Goal: Transaction & Acquisition: Purchase product/service

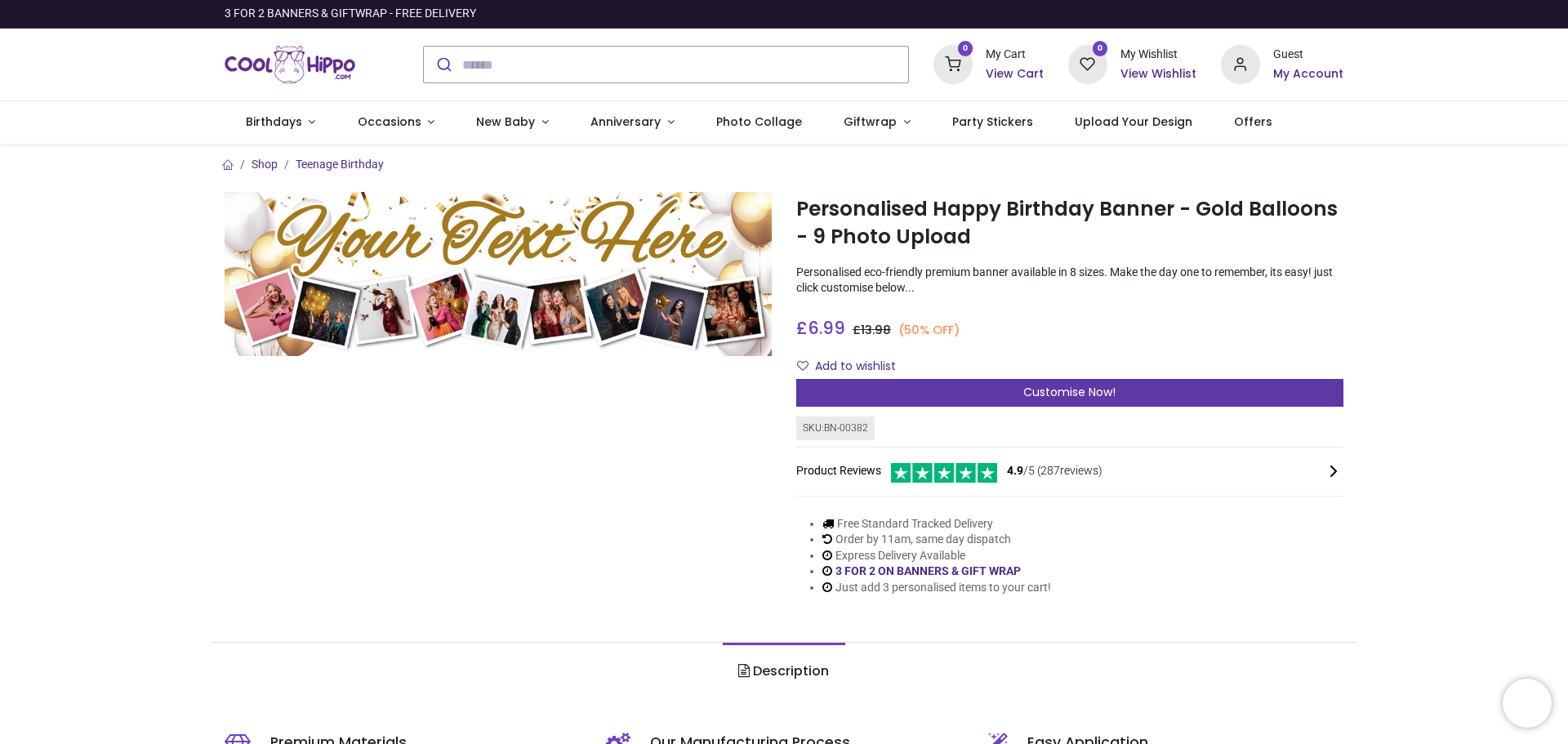
click at [1039, 396] on span "Customise Now!" at bounding box center [1069, 392] width 92 height 17
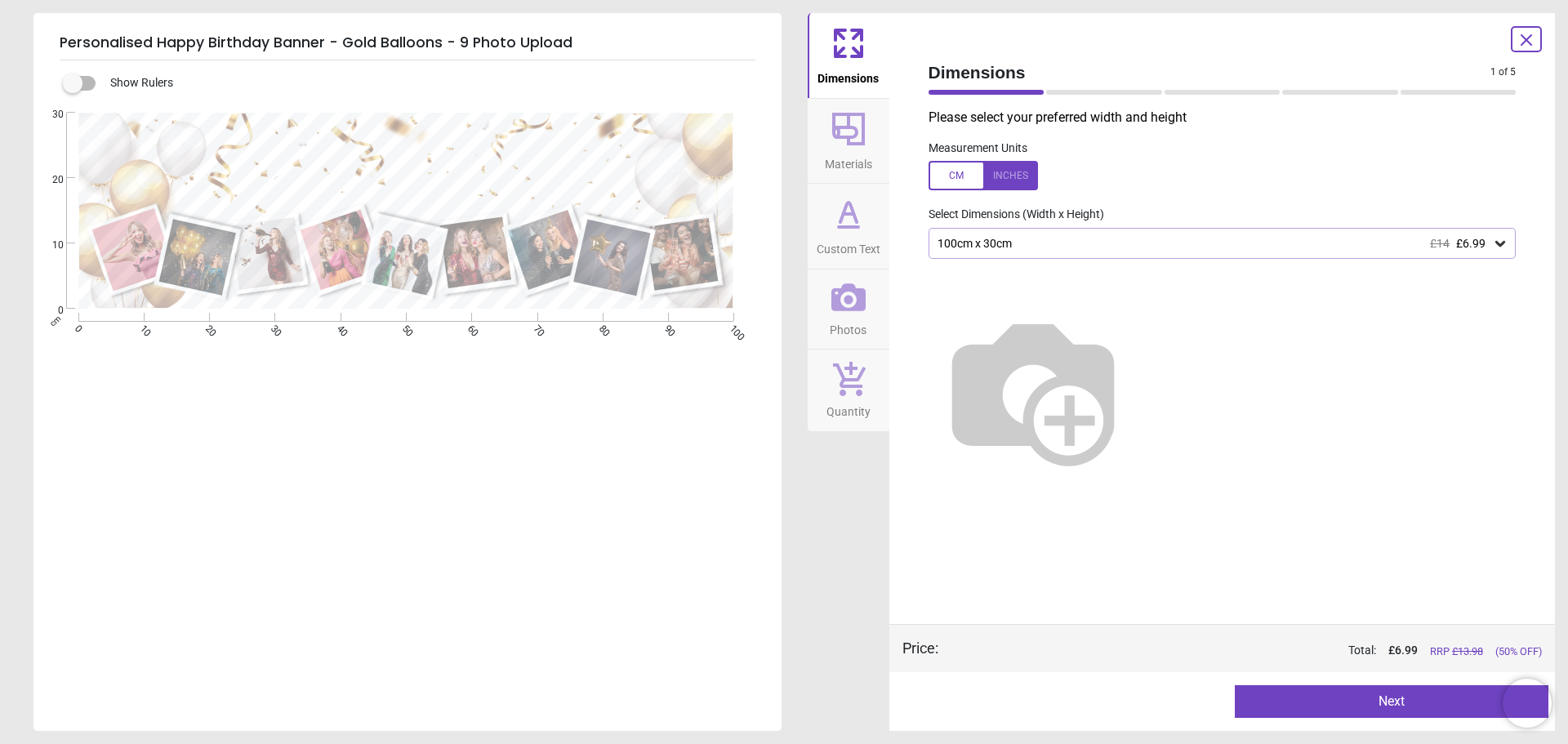
click at [1068, 246] on div "100cm x 30cm £14 £6.99" at bounding box center [1214, 244] width 557 height 14
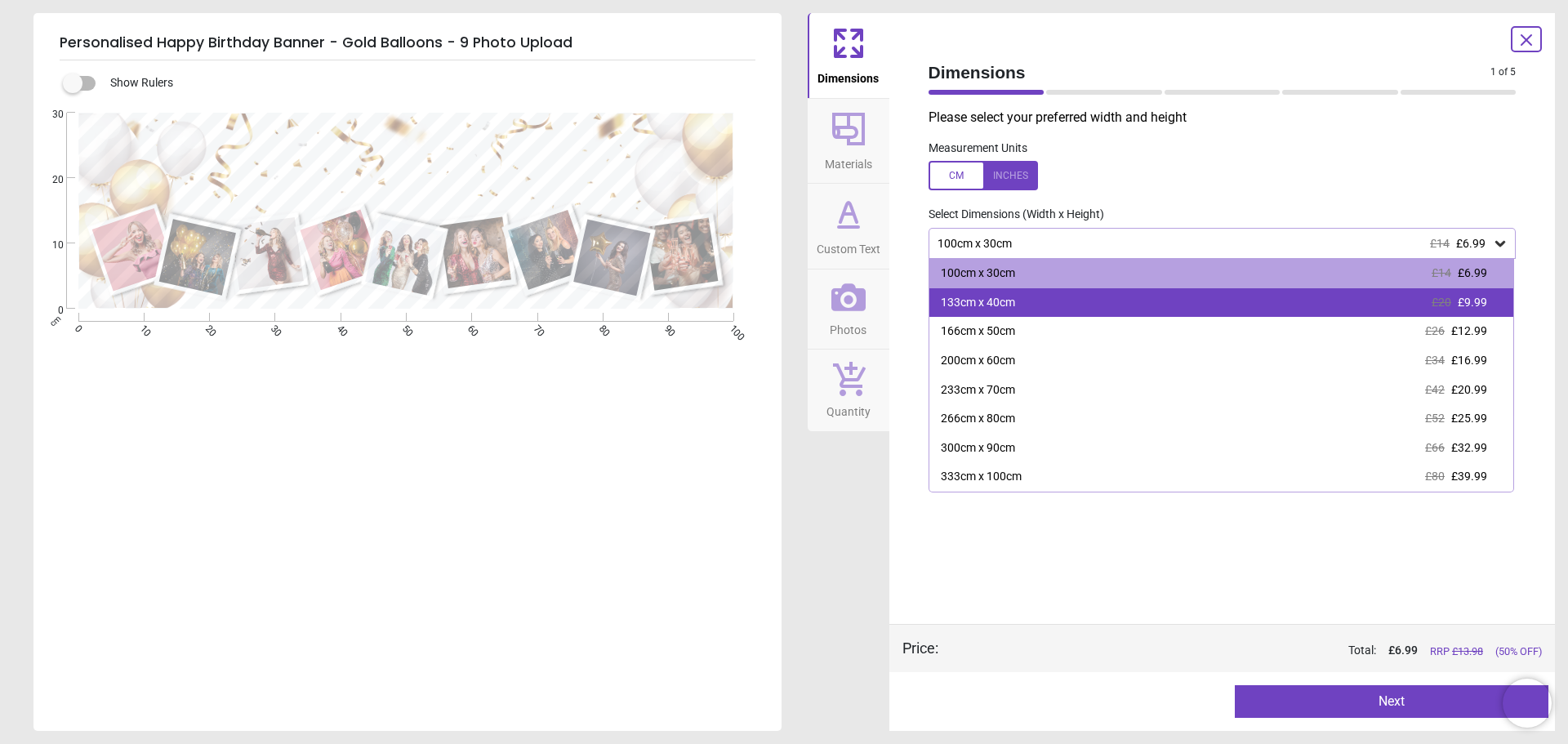
click at [1053, 294] on div "133cm x 40cm £20 £9.99" at bounding box center [1221, 303] width 585 height 30
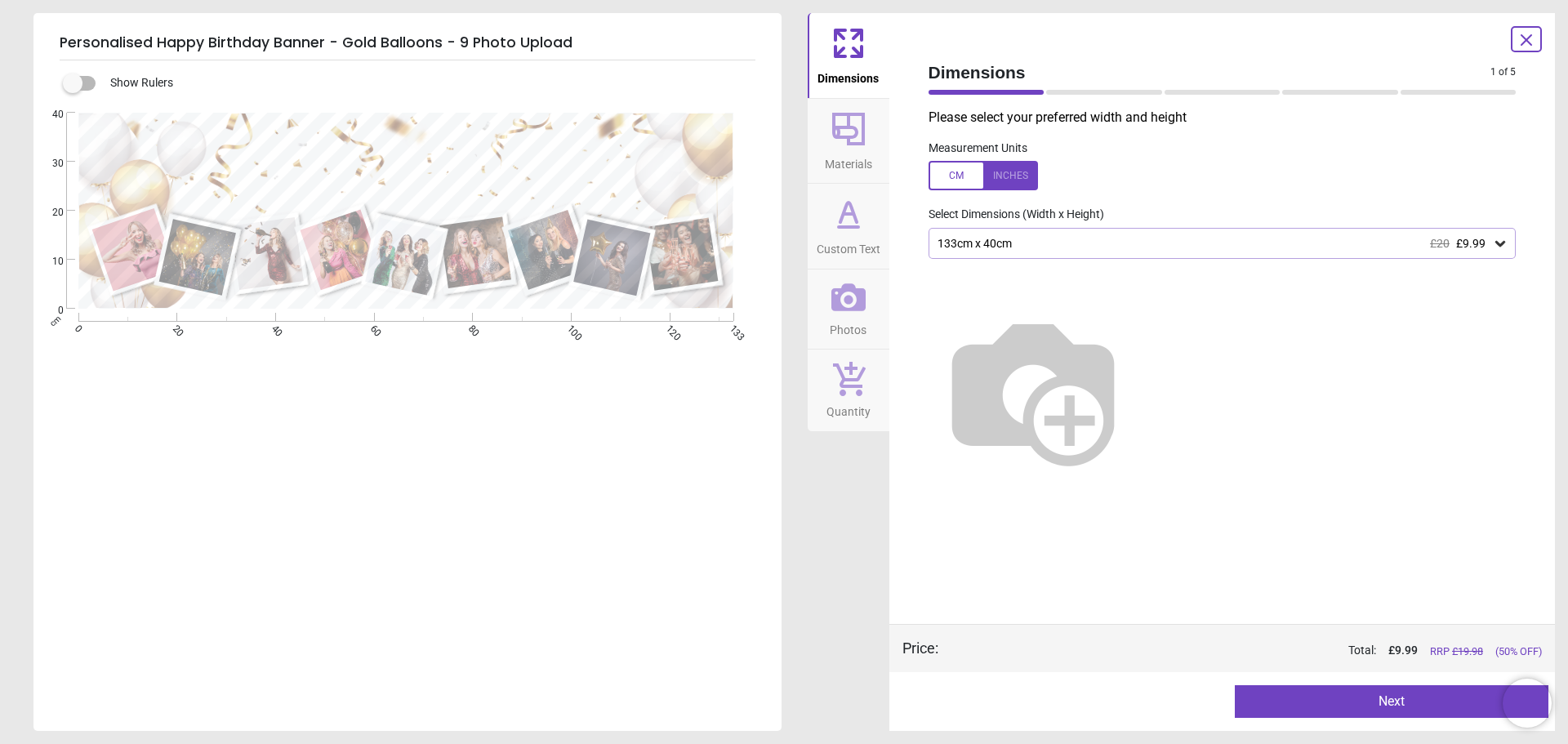
click at [1048, 243] on div "133cm x 40cm £20 £9.99" at bounding box center [1214, 244] width 557 height 14
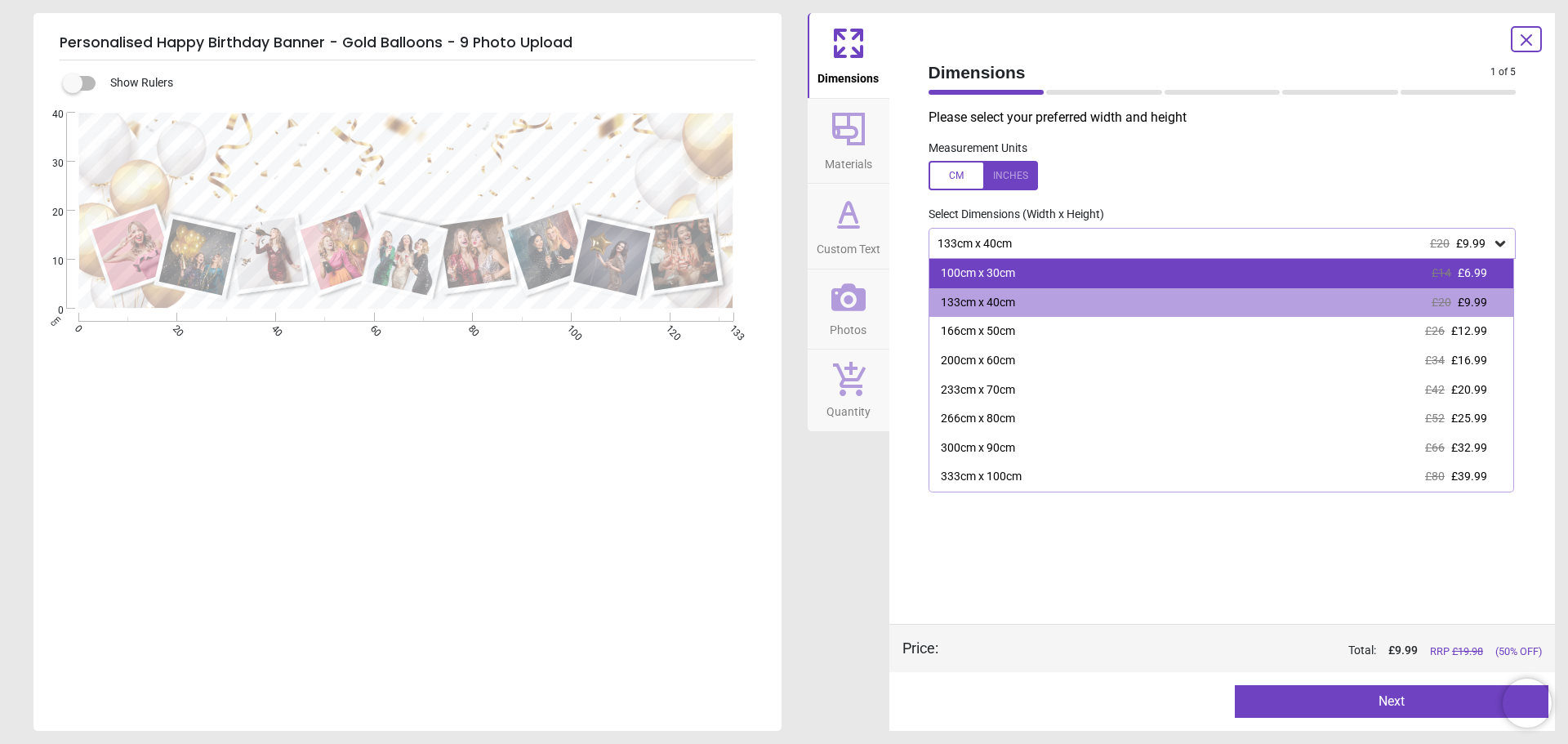
click at [1049, 272] on div "100cm x 30cm £14 £6.99" at bounding box center [1221, 273] width 585 height 30
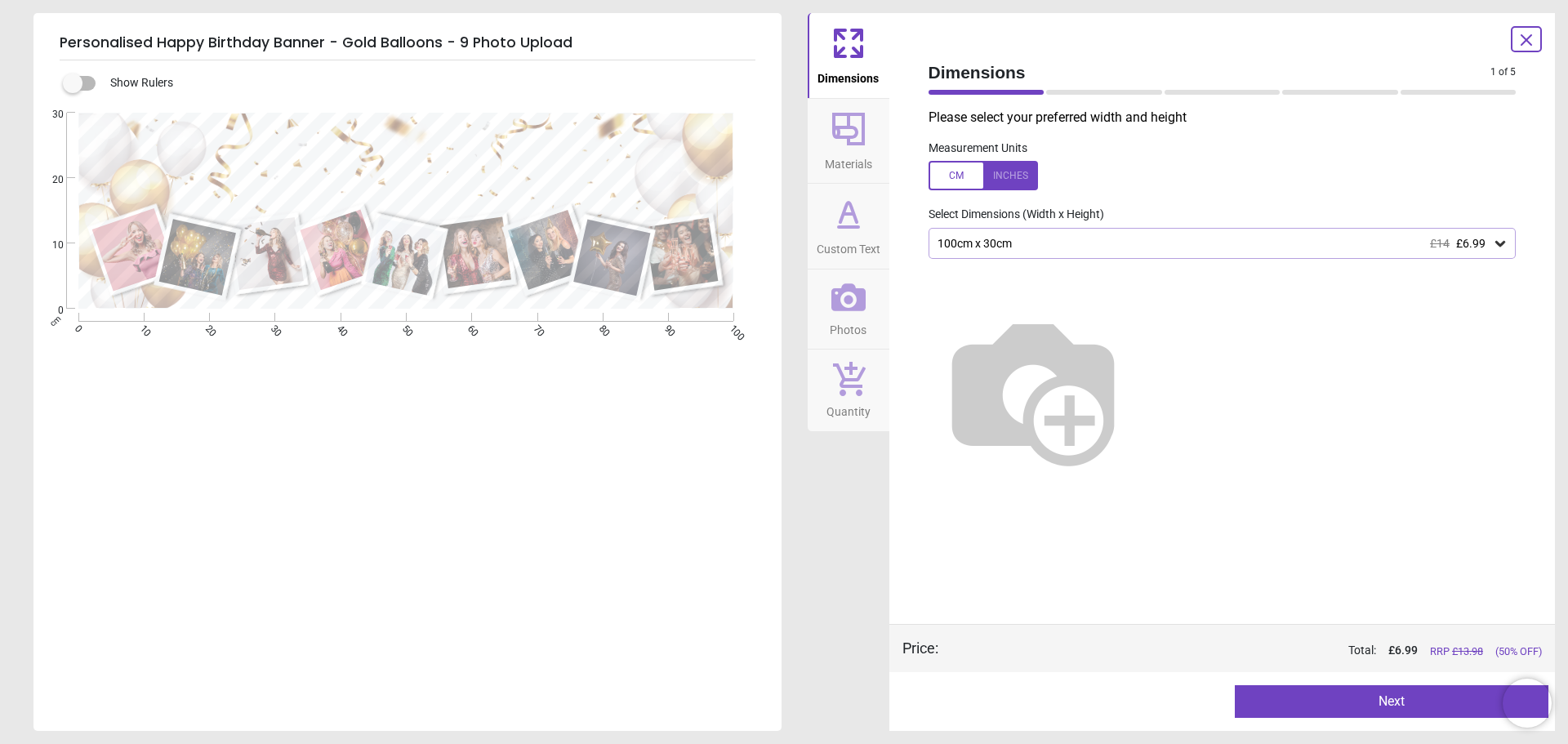
click at [1532, 36] on icon at bounding box center [1526, 40] width 10 height 10
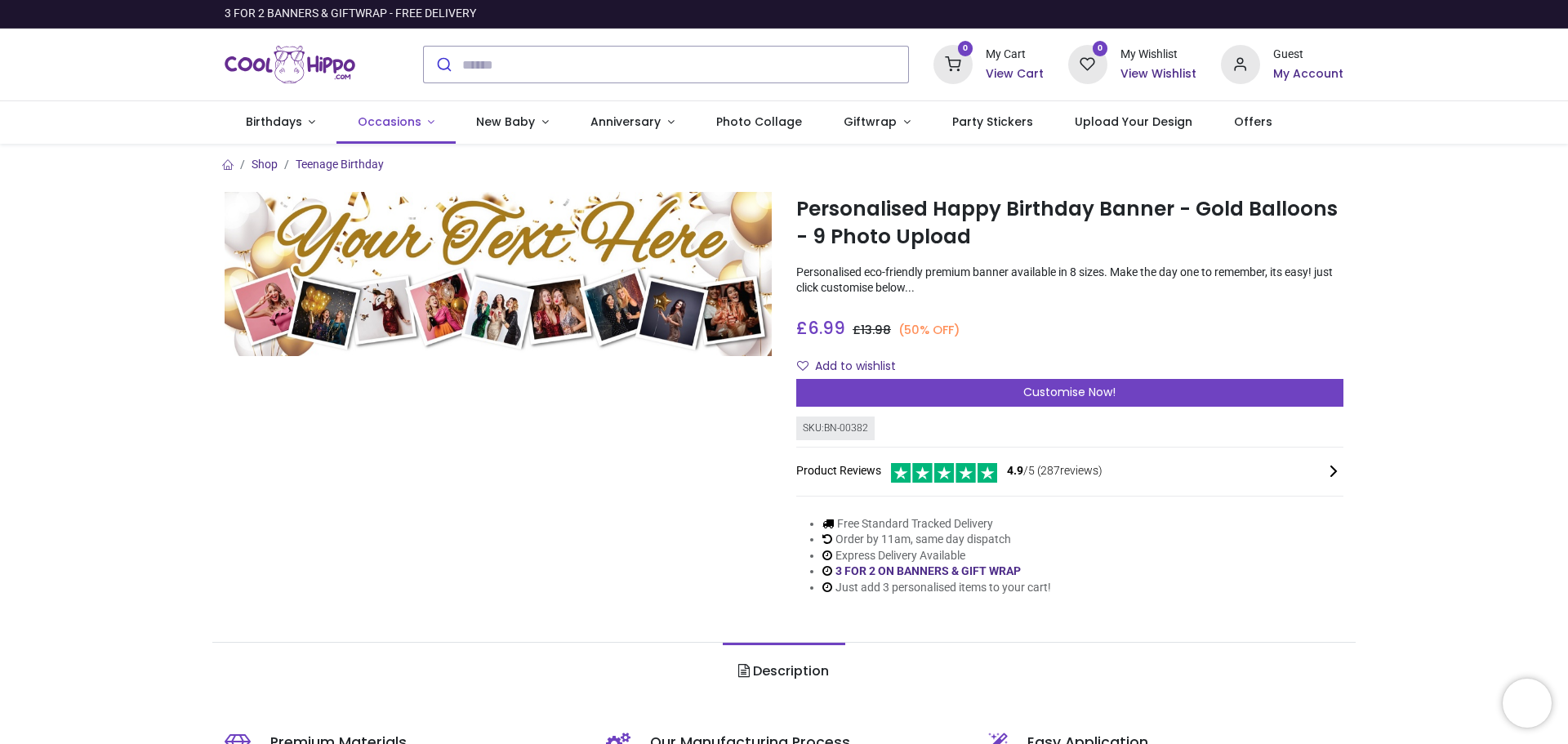
click at [414, 124] on span "Occasions" at bounding box center [392, 122] width 67 height 17
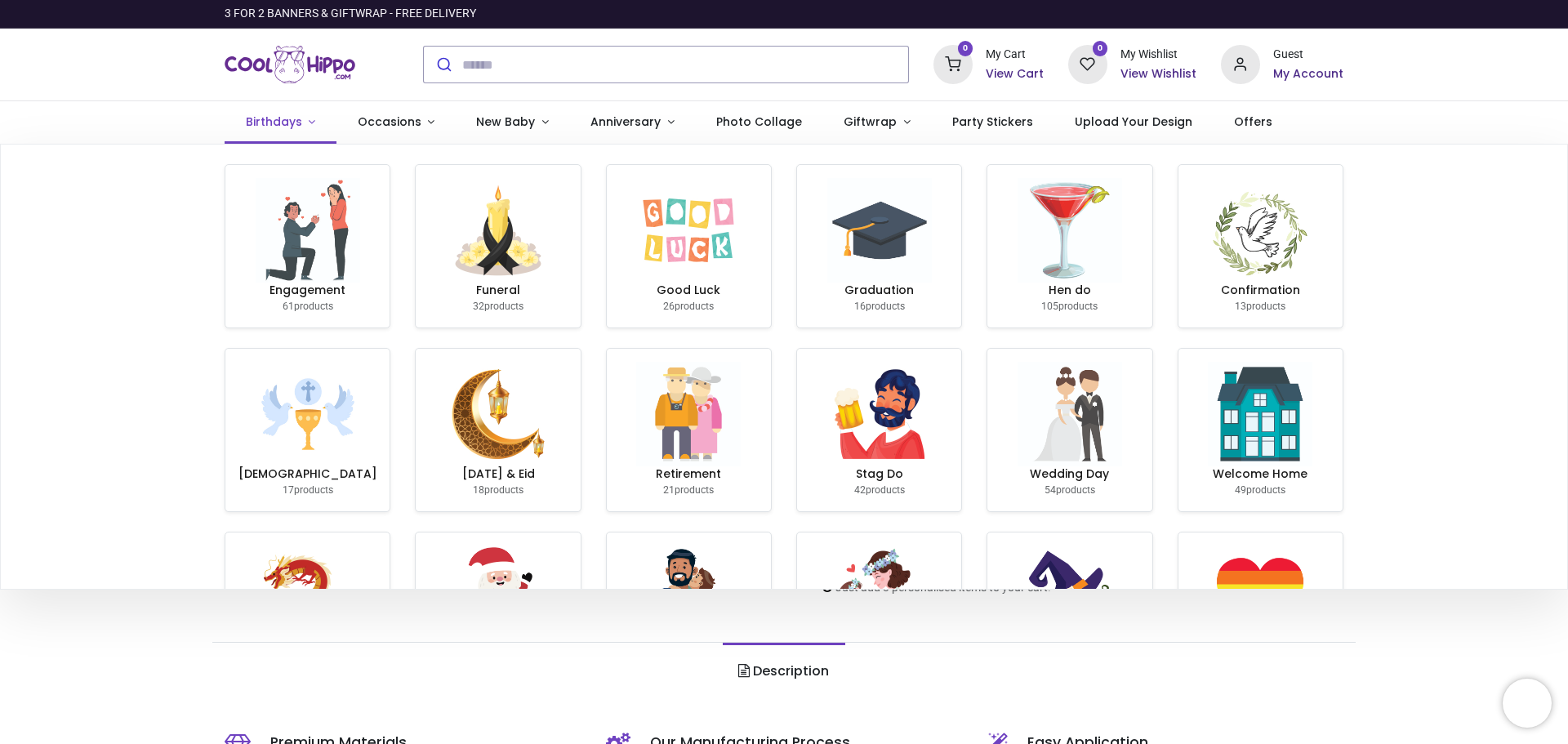
click at [264, 115] on span "Birthdays" at bounding box center [273, 122] width 57 height 17
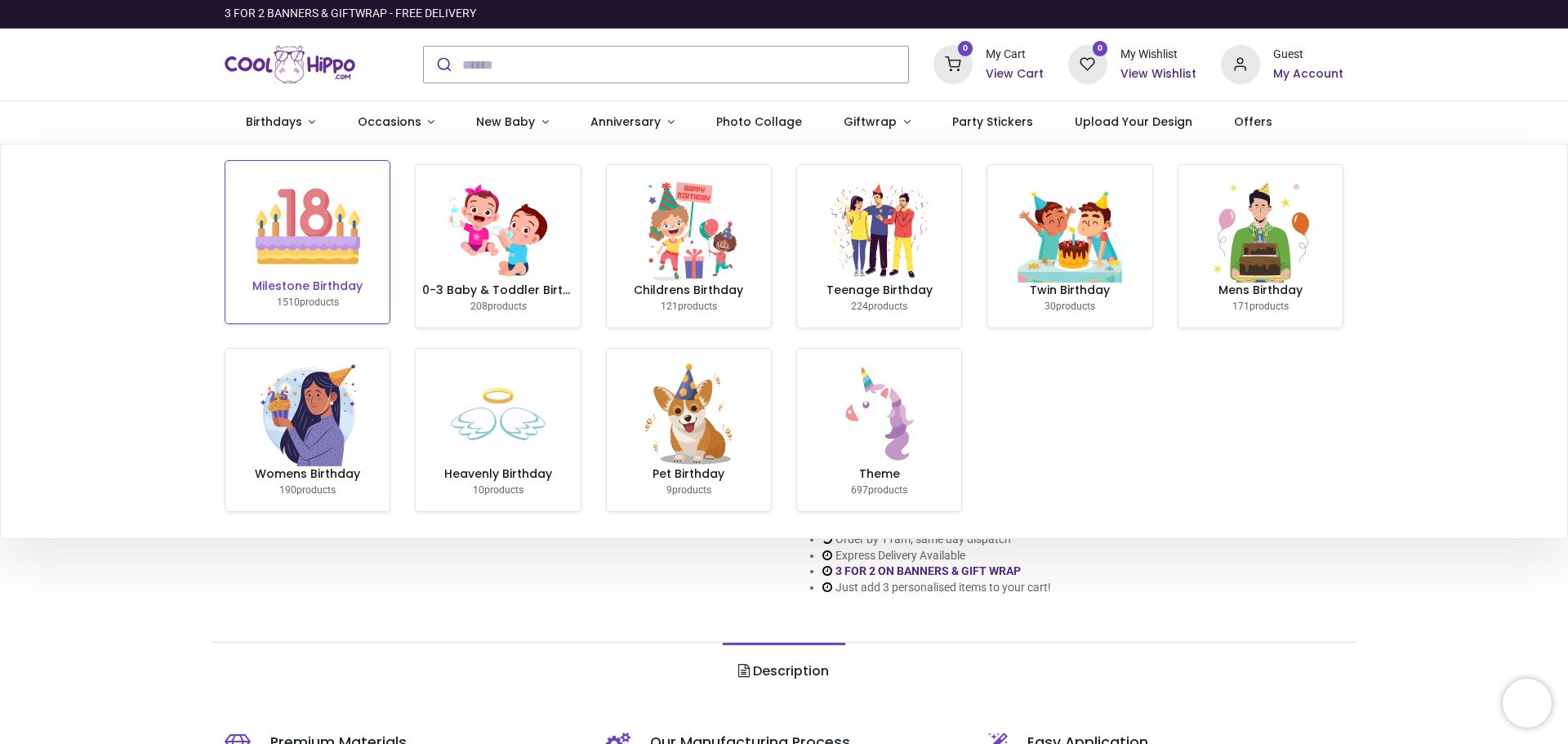
click at [292, 232] on img at bounding box center [308, 226] width 104 height 104
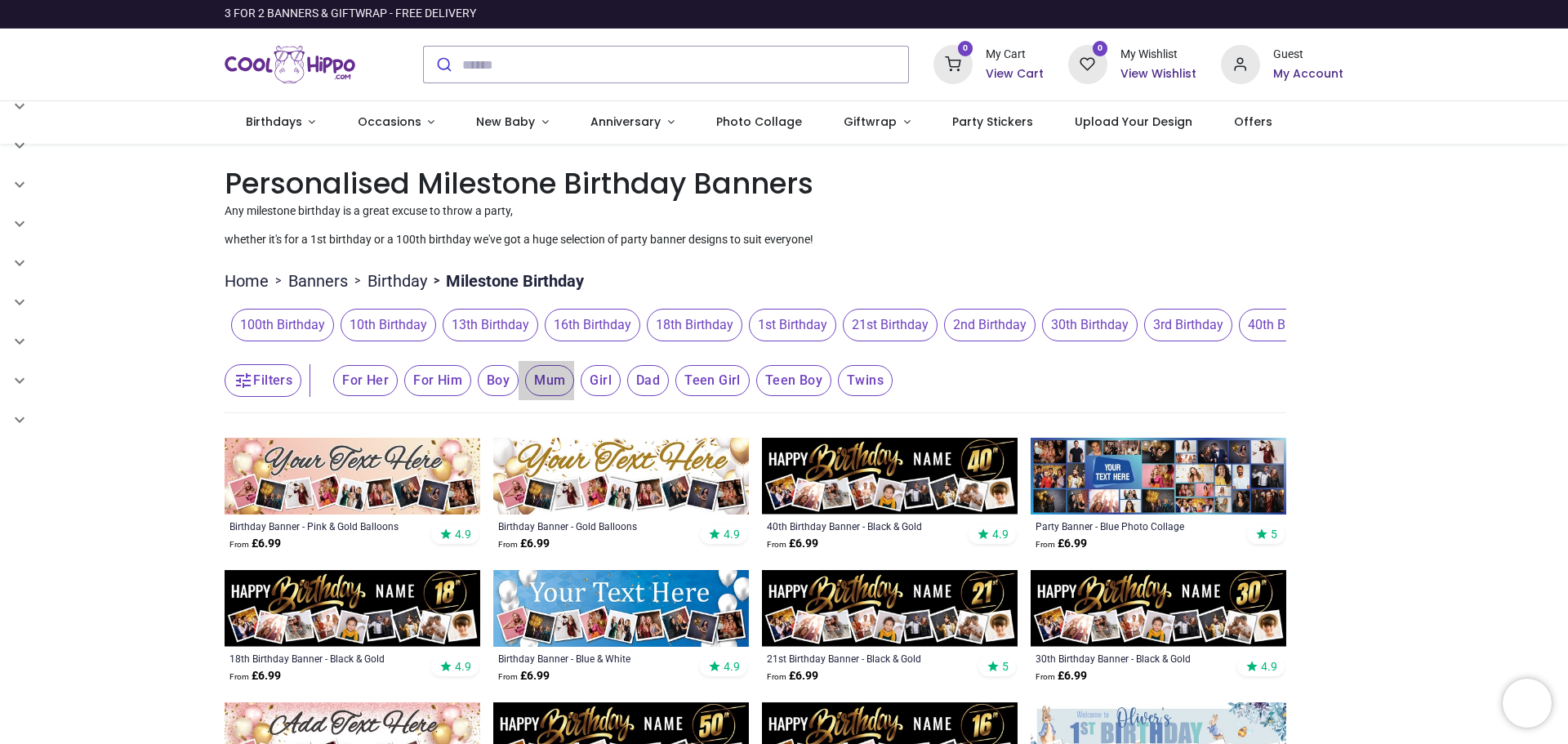
click at [536, 379] on span "Mum" at bounding box center [550, 380] width 49 height 31
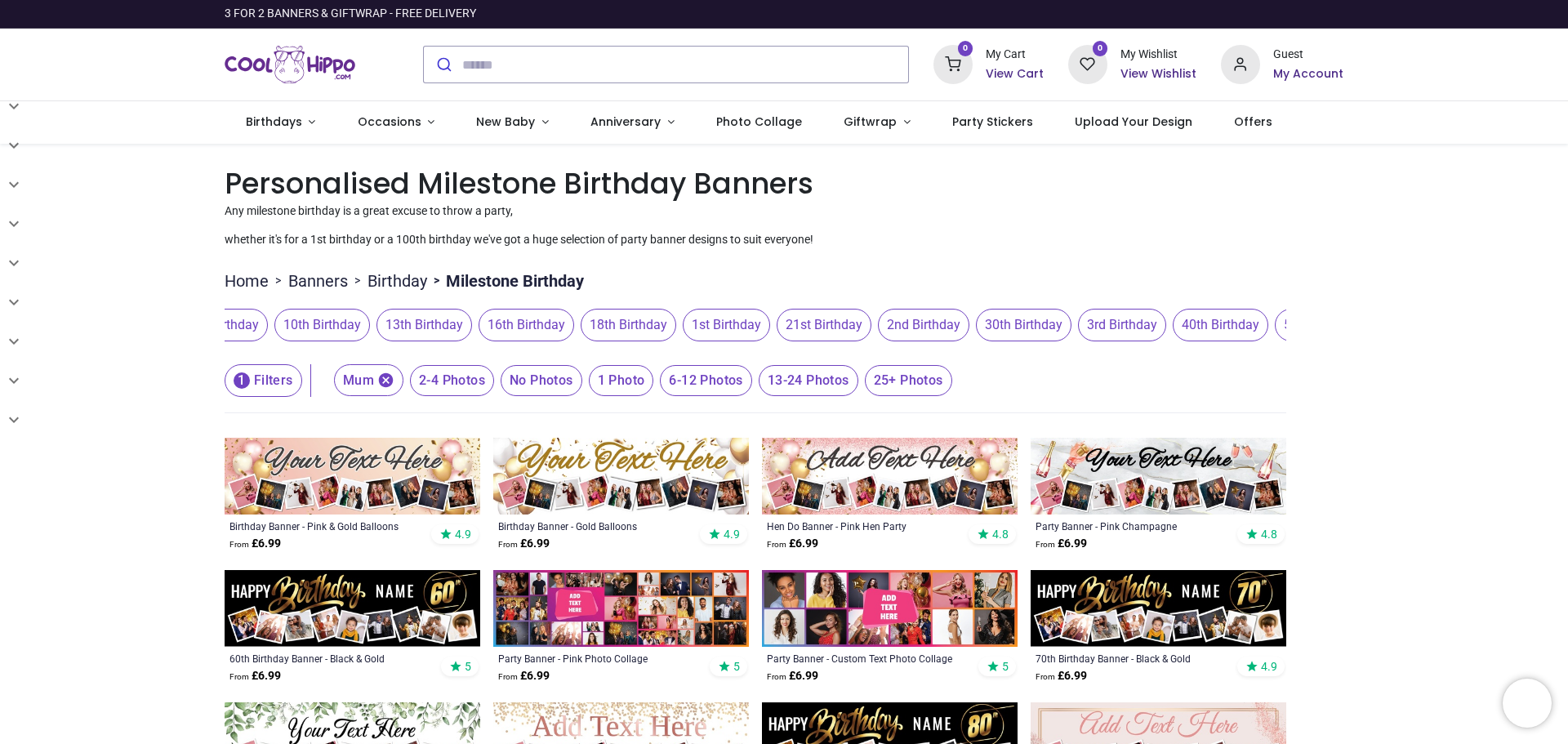
scroll to position [0, 163]
drag, startPoint x: 1088, startPoint y: 335, endPoint x: 550, endPoint y: 346, distance: 538.1
click at [550, 346] on div "100th Birthday 10th Birthday 13th Birthday 16th Birthday 18th Birthday 1st Birt…" at bounding box center [756, 325] width 1062 height 46
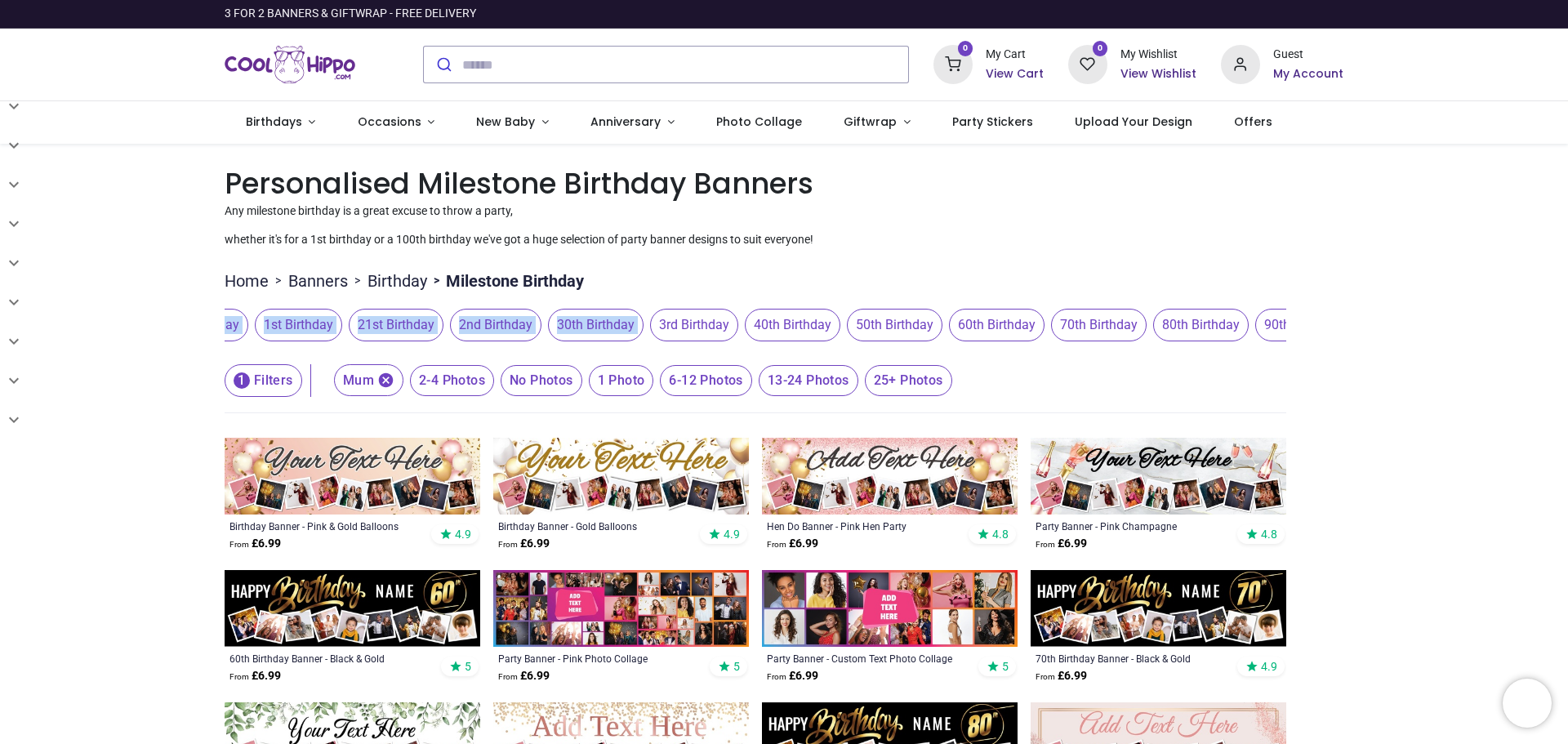
scroll to position [0, 547]
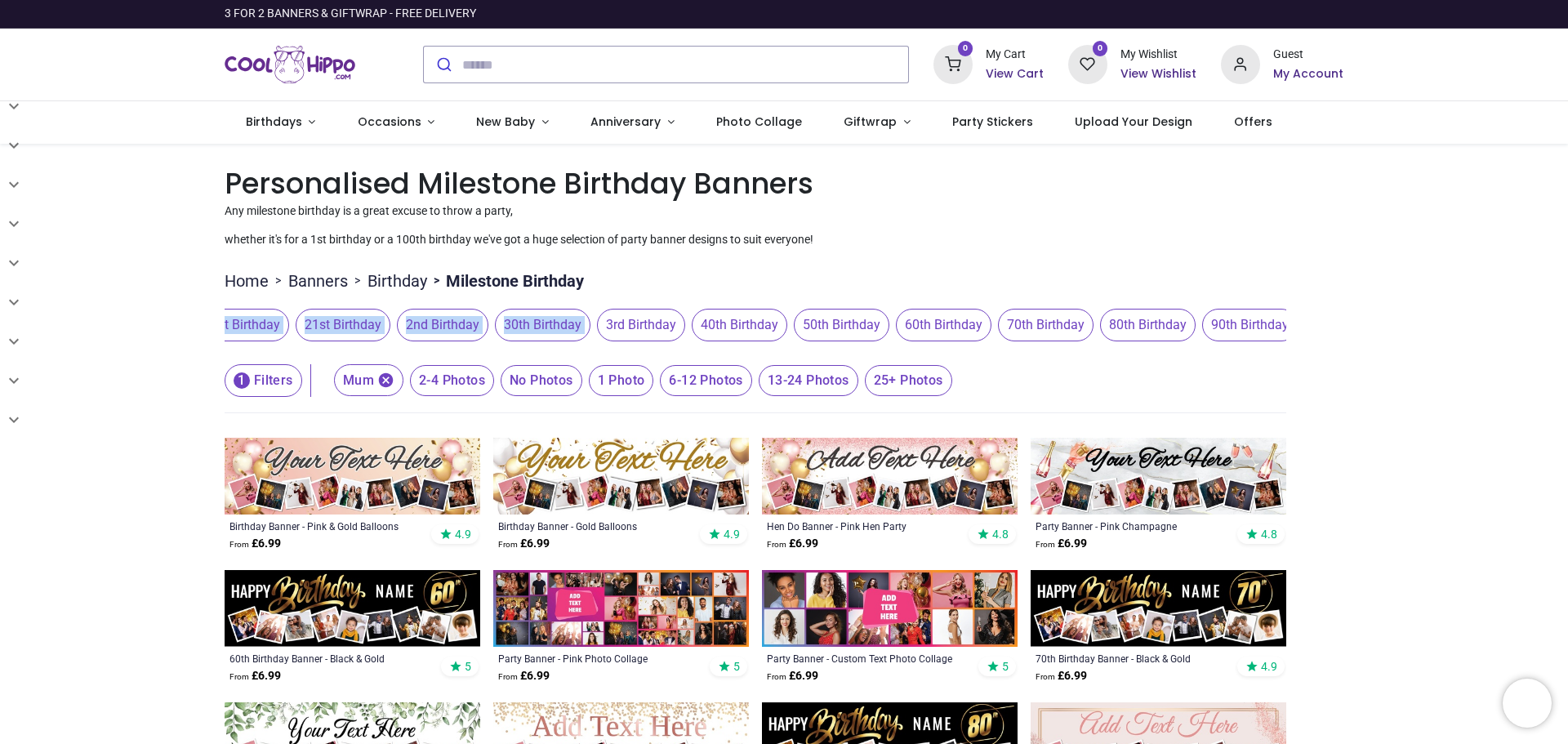
drag, startPoint x: 1153, startPoint y: 320, endPoint x: 821, endPoint y: 339, distance: 332.5
click at [817, 340] on span "50th Birthday" at bounding box center [842, 325] width 96 height 33
click at [1038, 318] on span "70th Birthday" at bounding box center [1045, 325] width 96 height 33
click at [1034, 325] on span "70th Birthday" at bounding box center [1043, 325] width 96 height 33
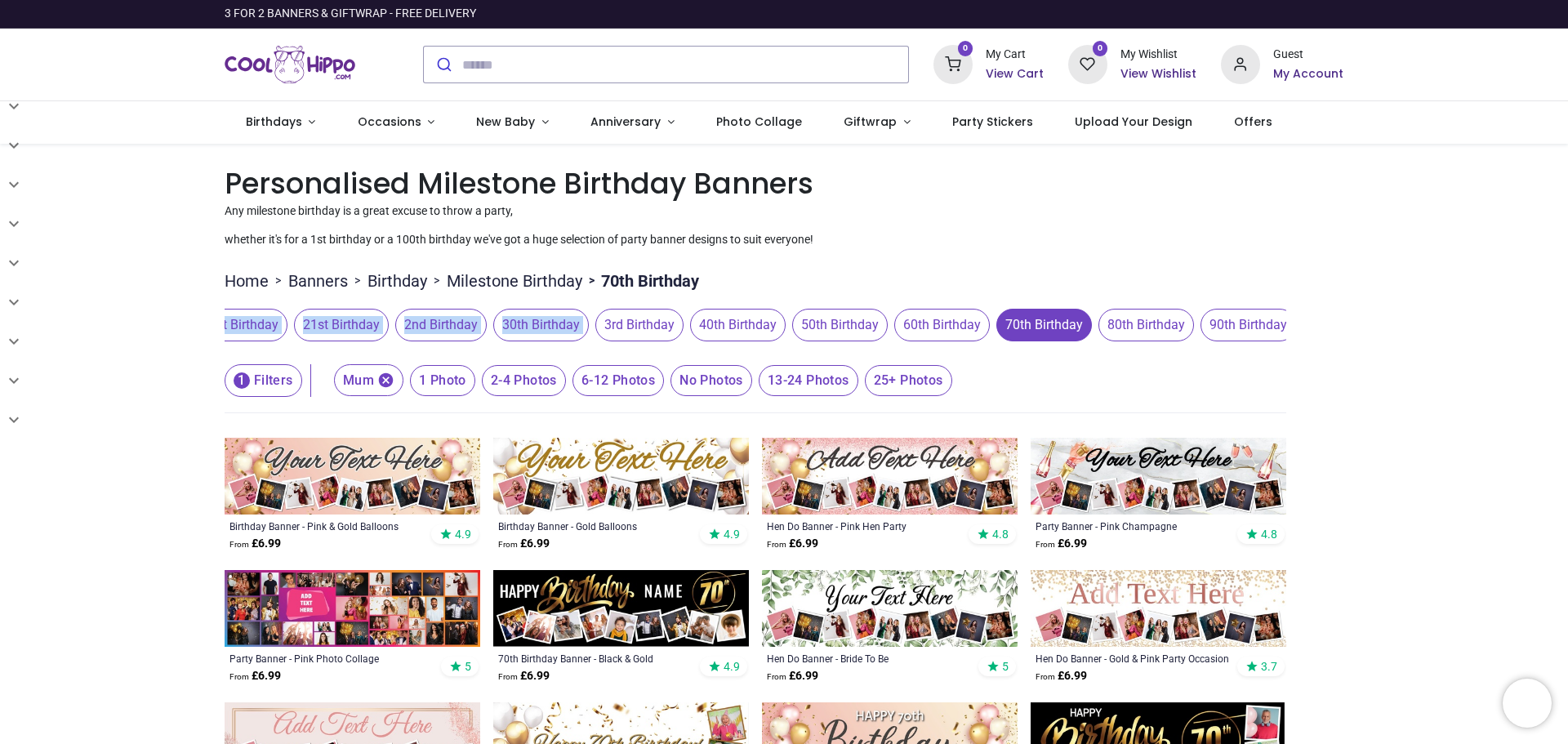
click at [619, 389] on span "6-12 Photos" at bounding box center [618, 380] width 91 height 31
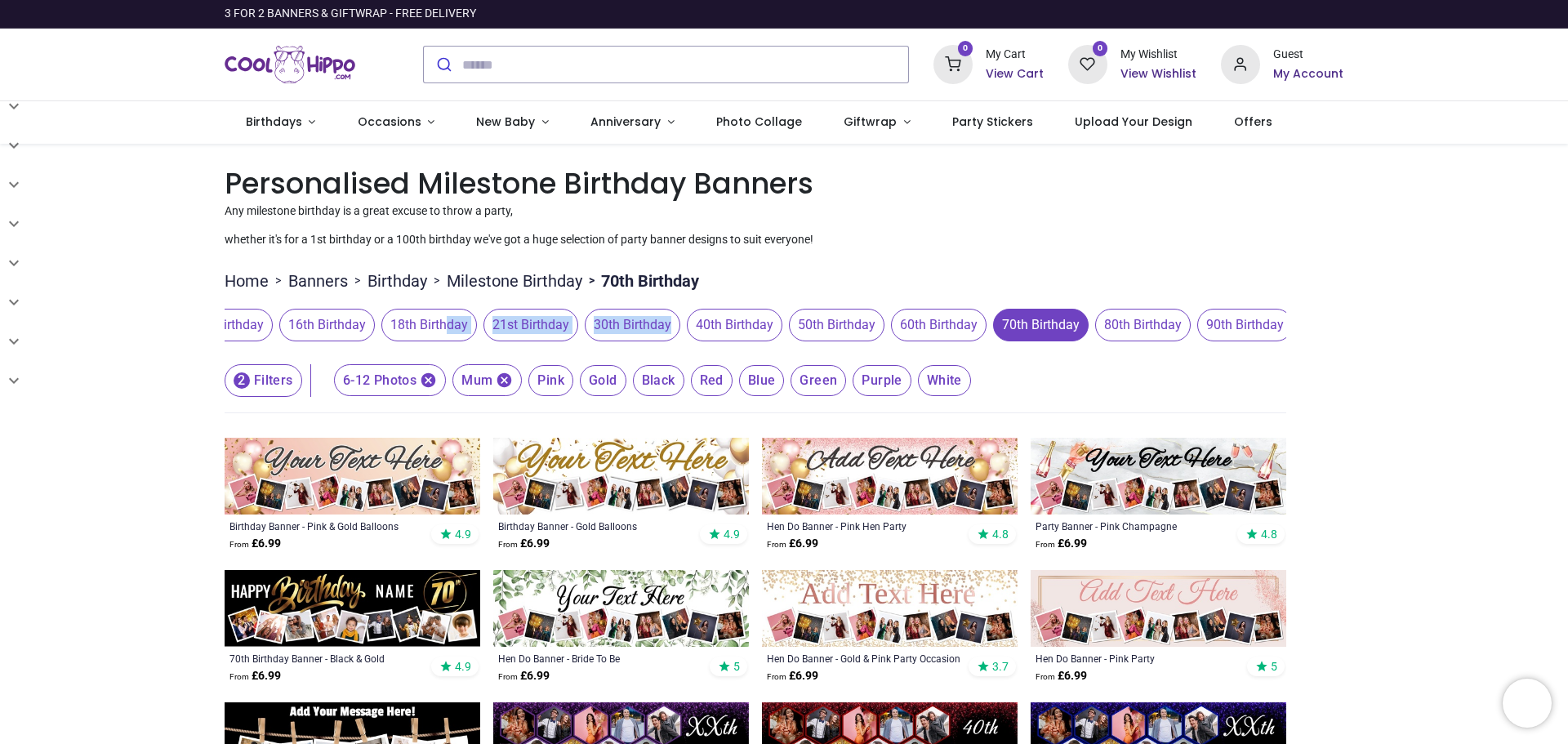
click at [598, 386] on span "Gold" at bounding box center [604, 380] width 47 height 31
